Goal: Information Seeking & Learning: Understand process/instructions

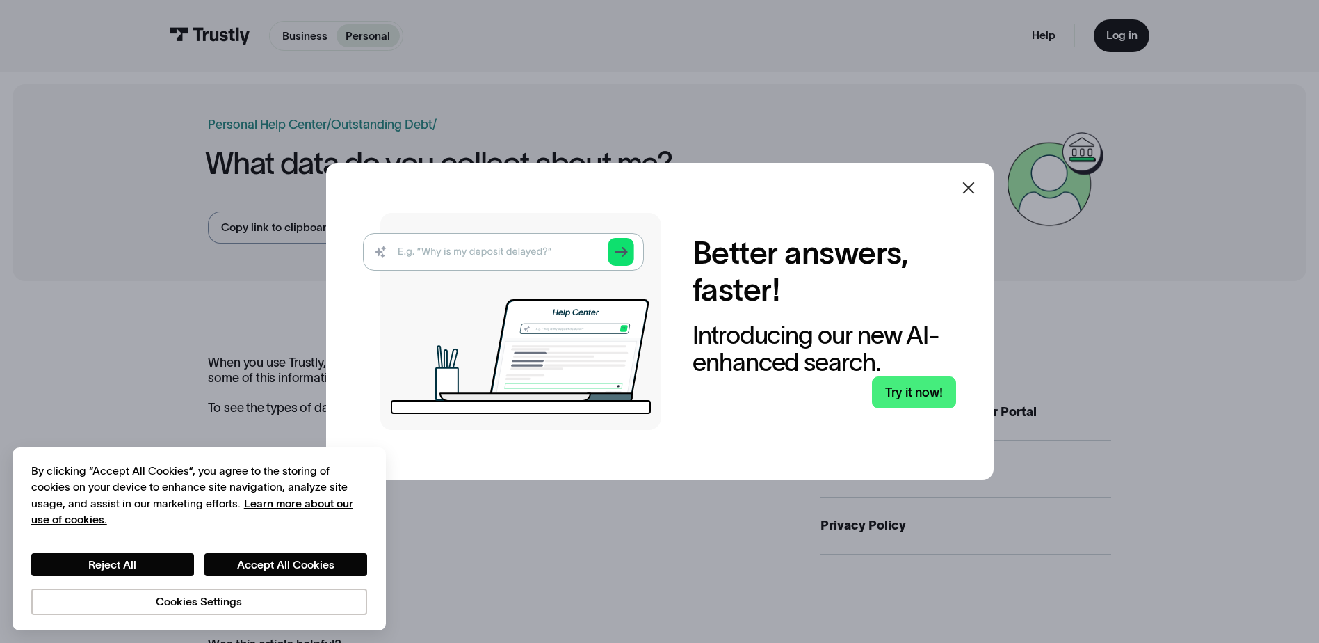
click at [970, 187] on icon at bounding box center [969, 187] width 17 height 17
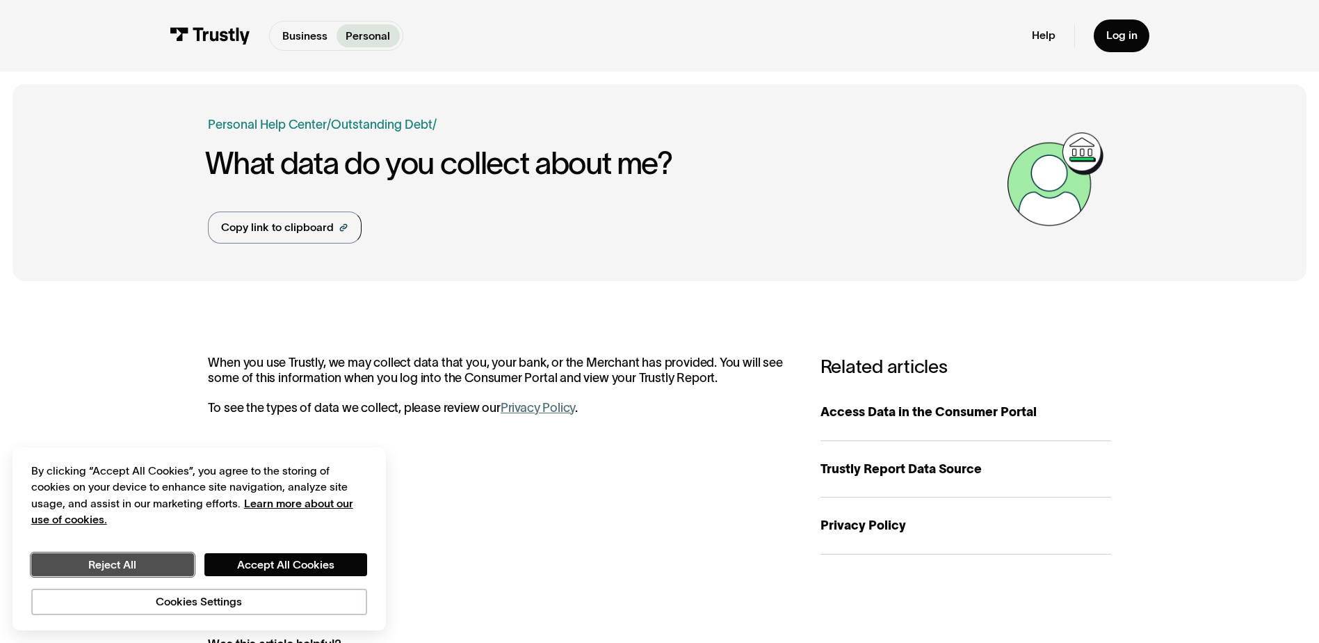
click at [110, 564] on button "Reject All" at bounding box center [112, 565] width 163 height 24
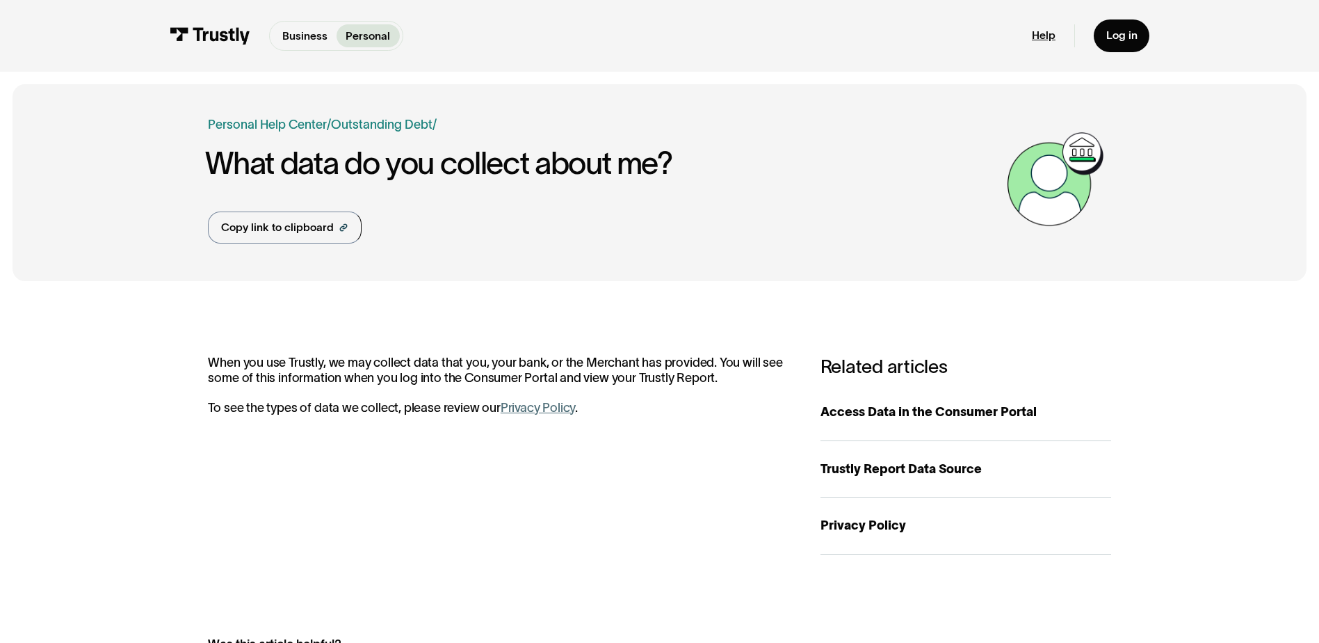
click at [1040, 40] on link "Help" at bounding box center [1044, 36] width 24 height 14
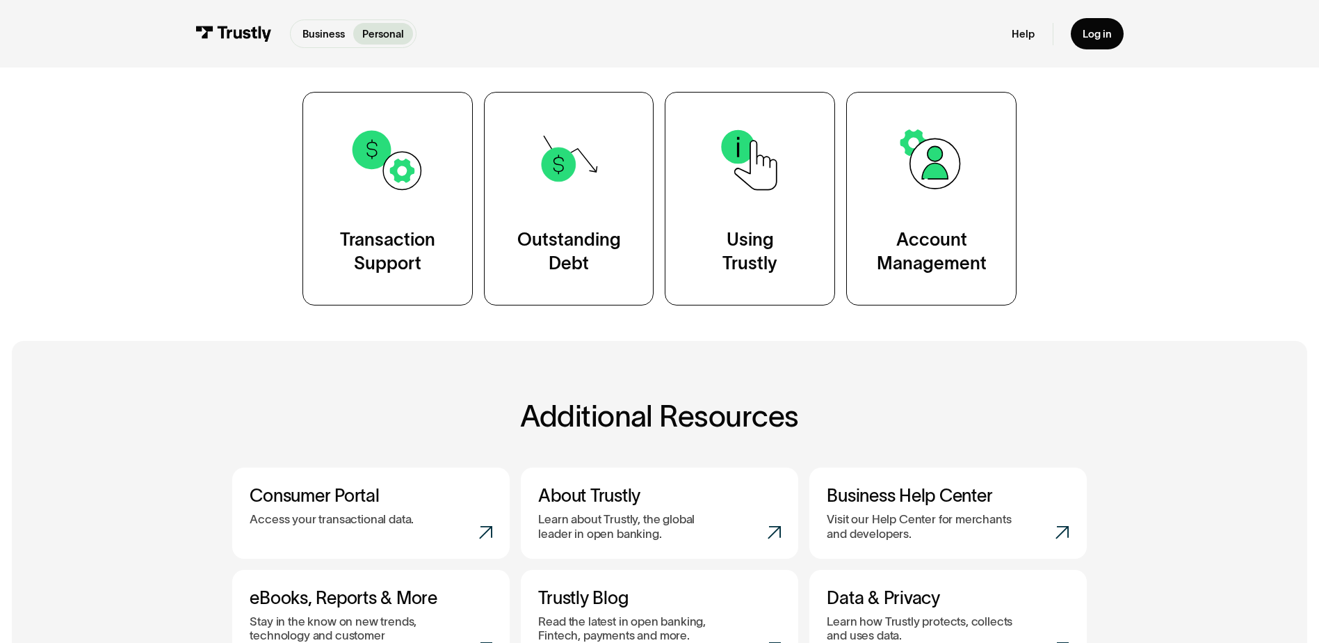
scroll to position [278, 0]
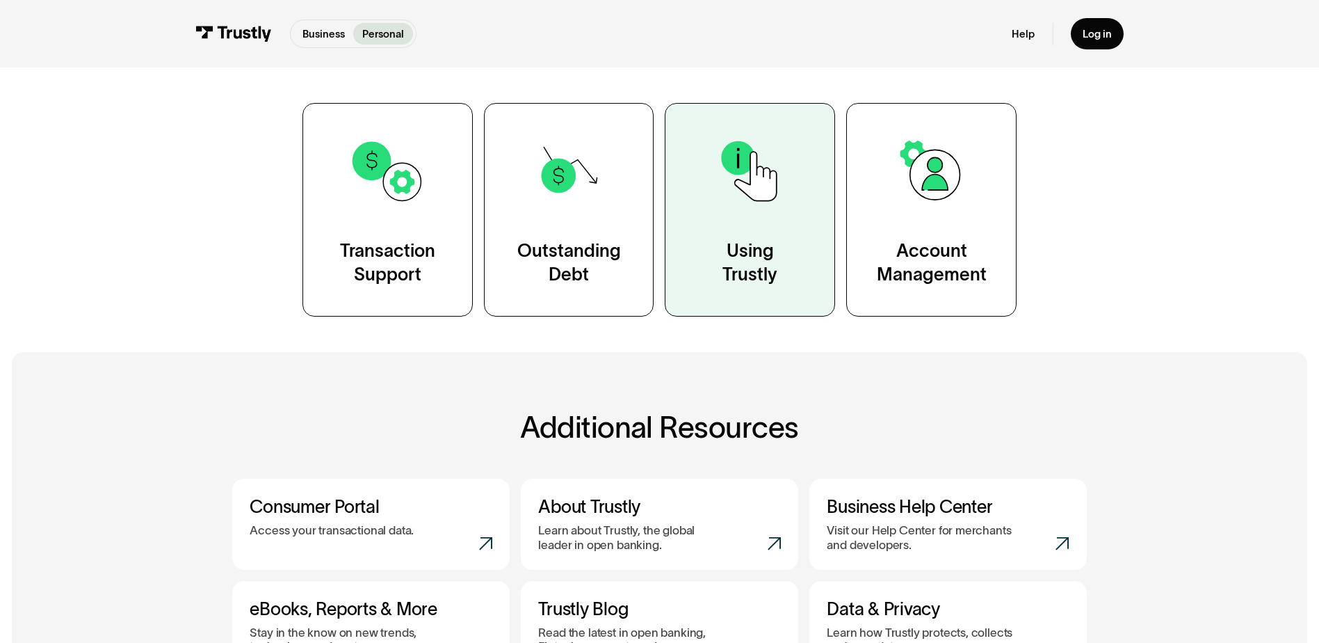
click at [769, 228] on link "Using Trustly" at bounding box center [750, 210] width 170 height 214
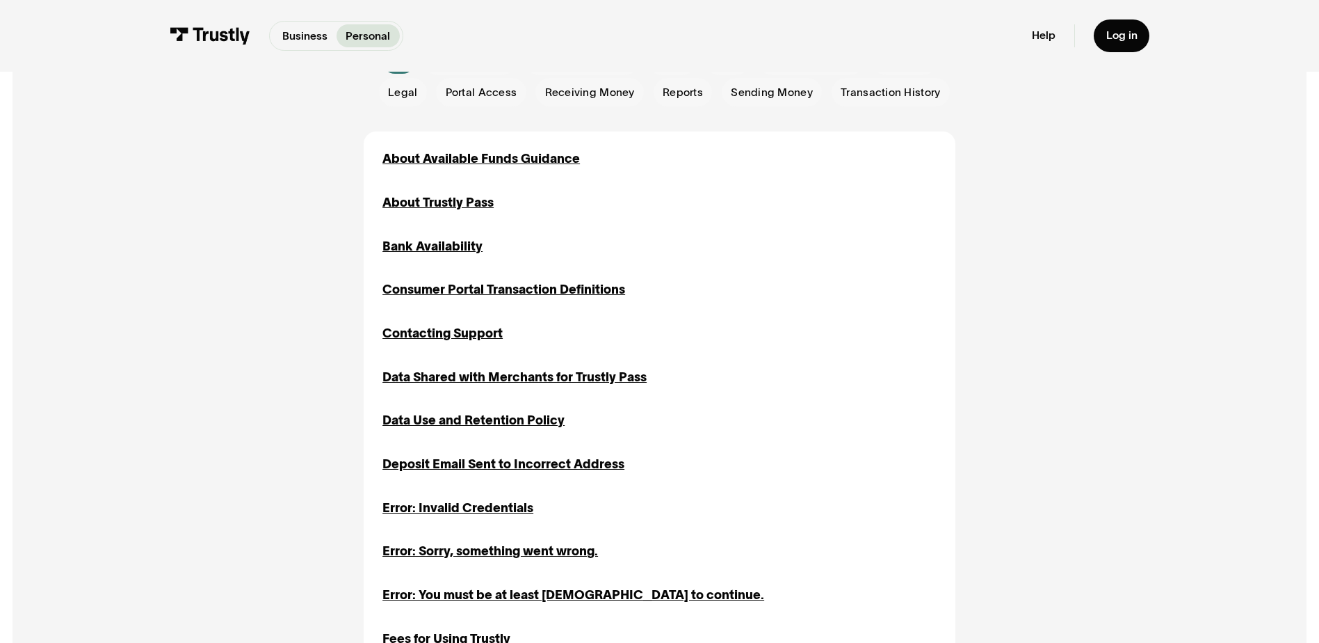
scroll to position [487, 0]
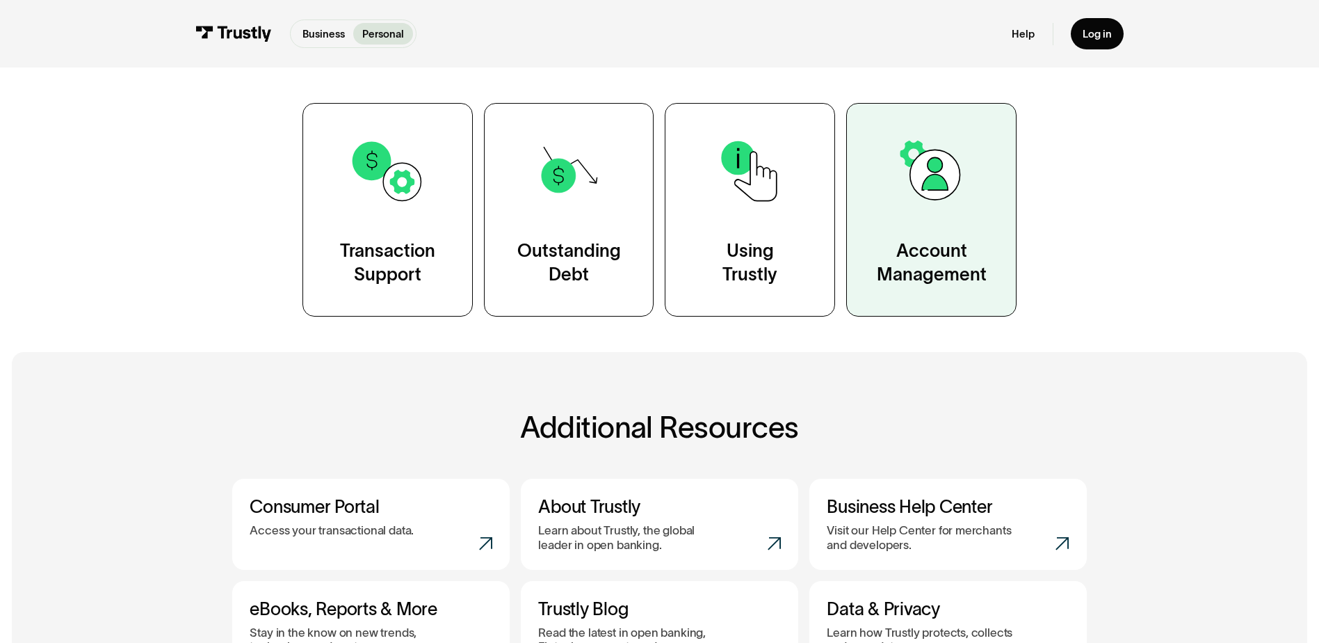
click at [942, 211] on link "Account Management" at bounding box center [931, 210] width 170 height 214
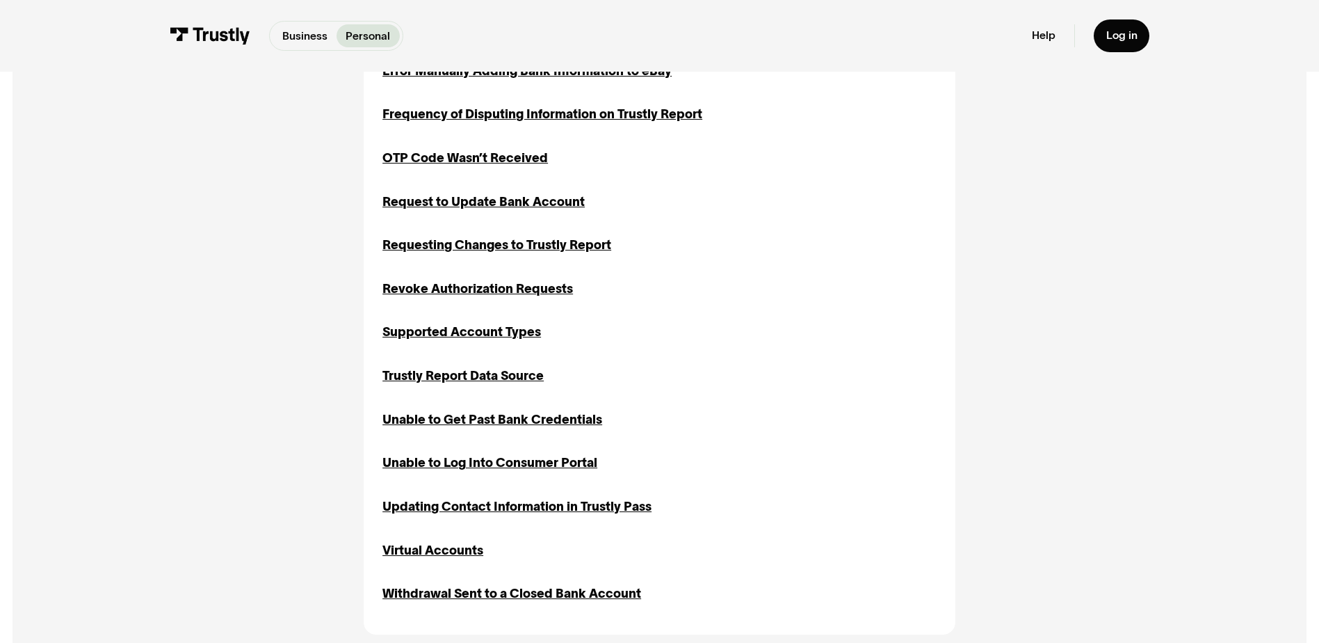
scroll to position [1182, 0]
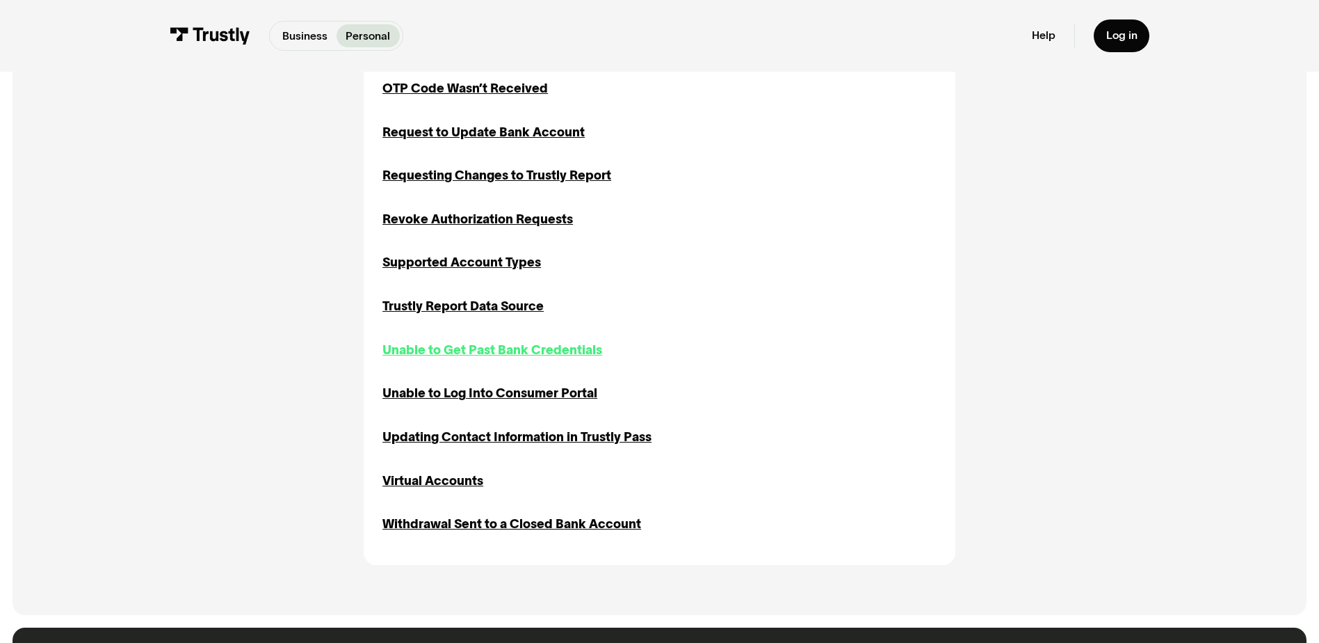
click at [472, 353] on div "Unable to Get Past Bank Credentials" at bounding box center [493, 350] width 220 height 19
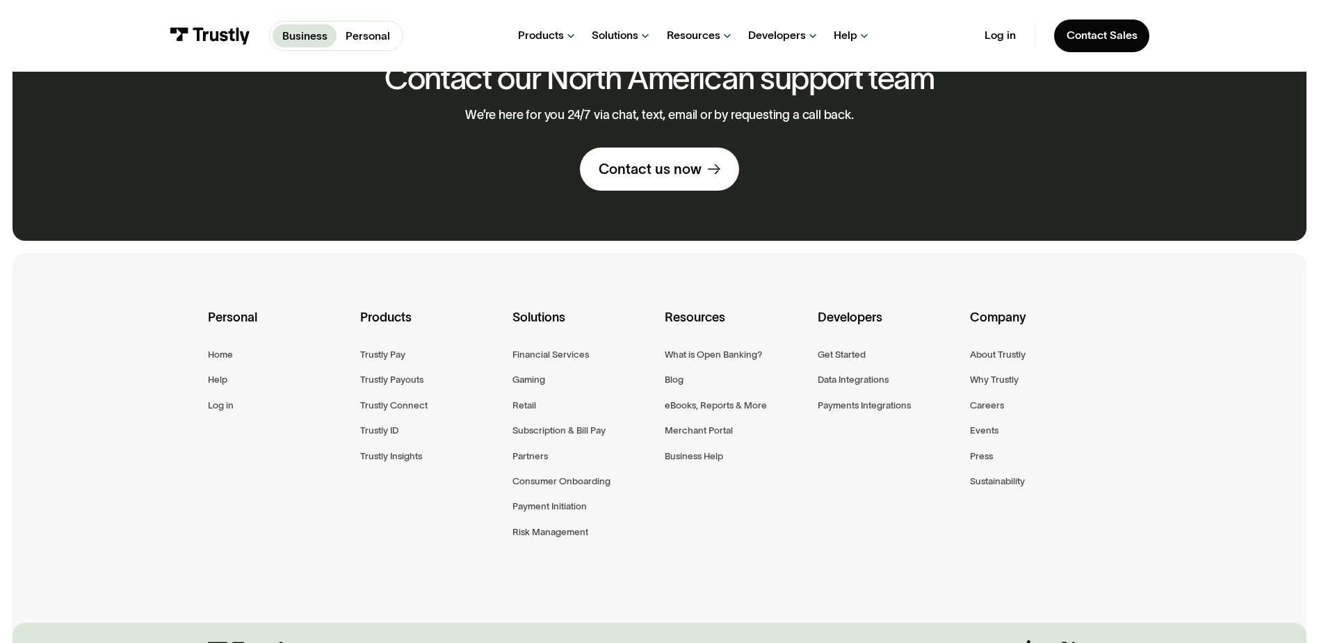
scroll to position [1252, 0]
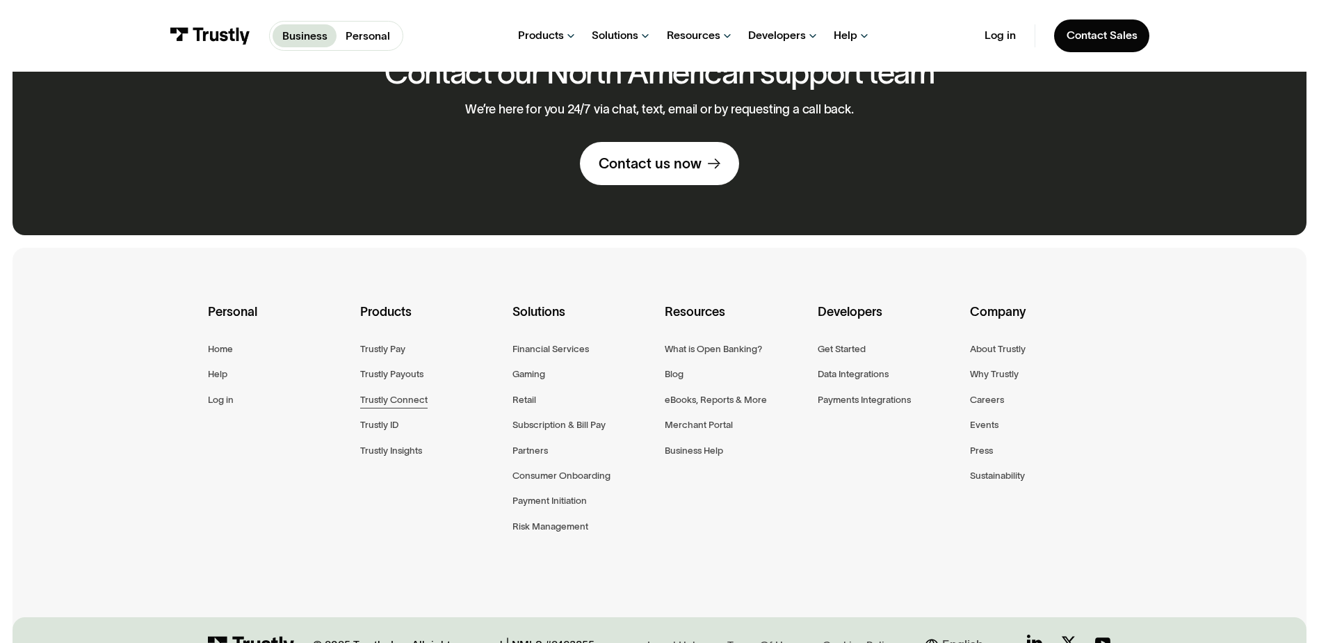
click at [403, 403] on div "Trustly Connect" at bounding box center [393, 400] width 67 height 16
